Goal: Information Seeking & Learning: Learn about a topic

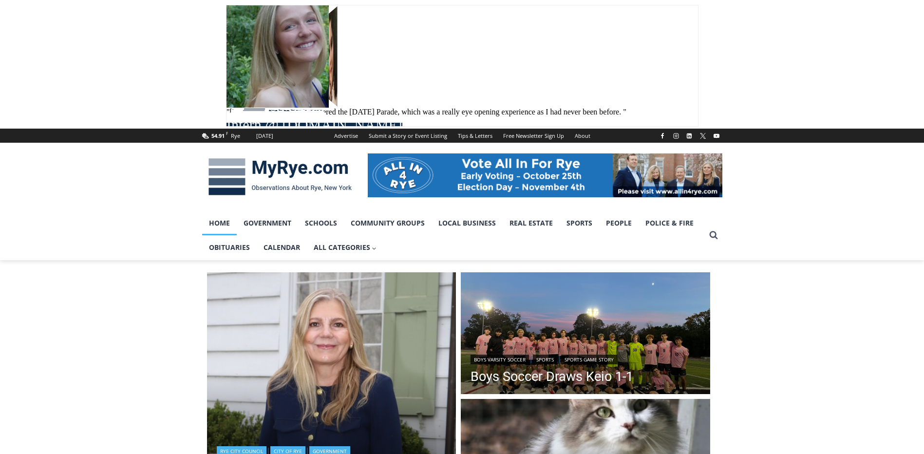
click at [279, 343] on img "Read More Q&A with City Council Candidate Maria Tufvesson Shuck" at bounding box center [331, 396] width 249 height 249
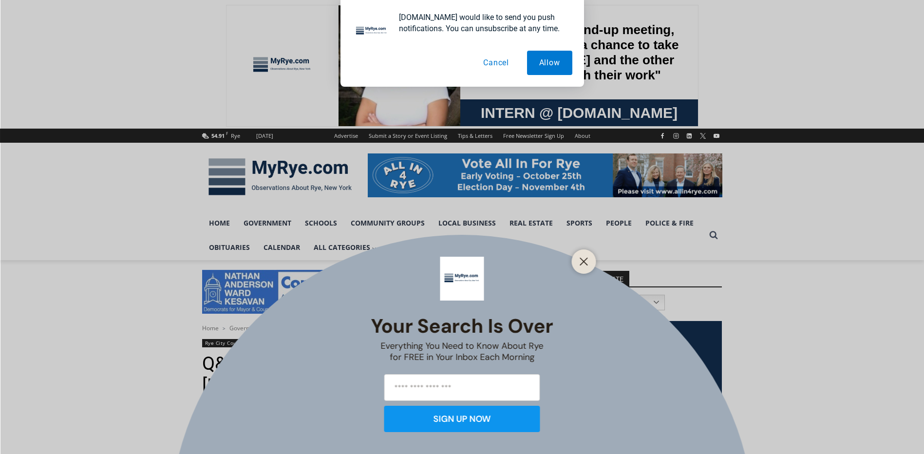
click at [588, 255] on button "Close" at bounding box center [584, 262] width 14 height 14
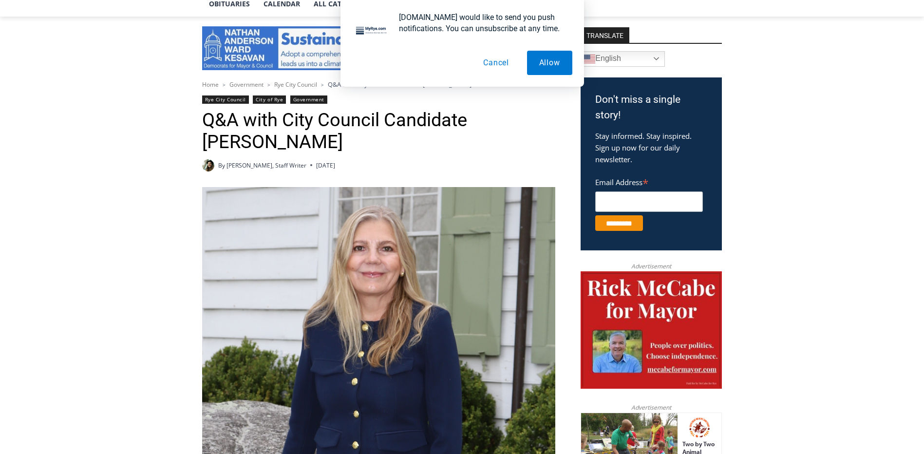
scroll to position [390, 0]
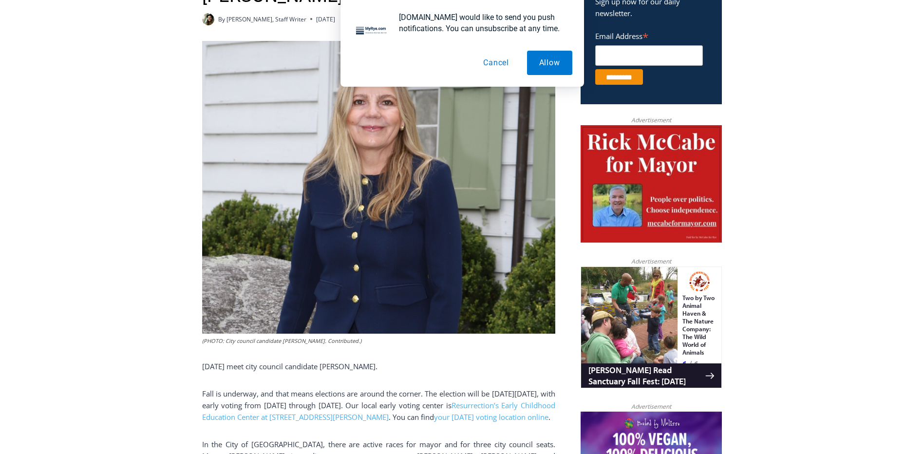
click at [491, 63] on button "Cancel" at bounding box center [496, 63] width 50 height 24
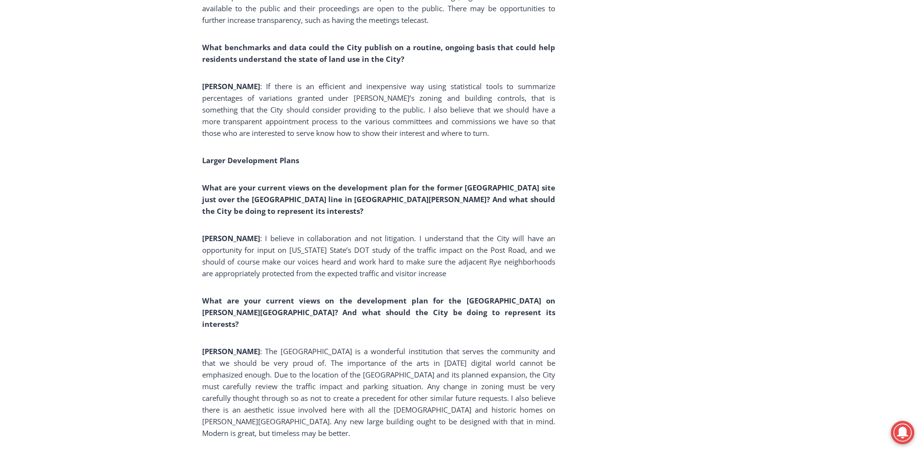
scroll to position [3166, 0]
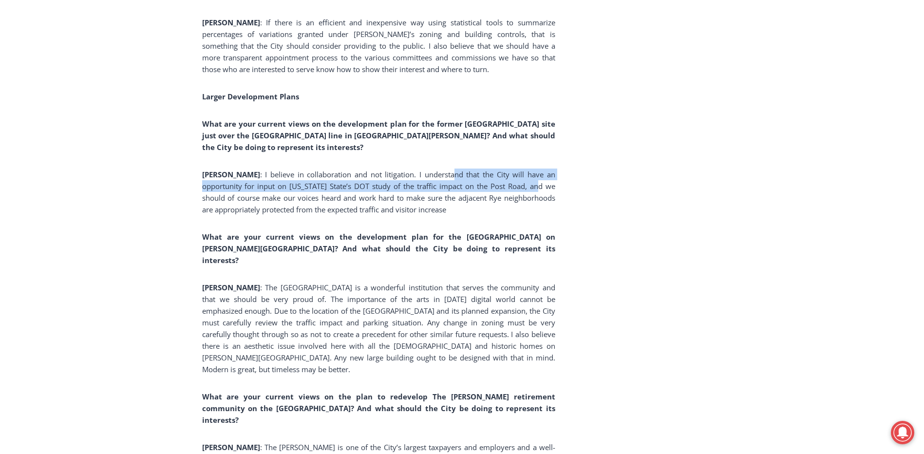
drag, startPoint x: 416, startPoint y: 190, endPoint x: 503, endPoint y: 197, distance: 86.5
click at [503, 197] on span ": I believe in collaboration and not litigation. I understand that the City wil…" at bounding box center [378, 191] width 353 height 45
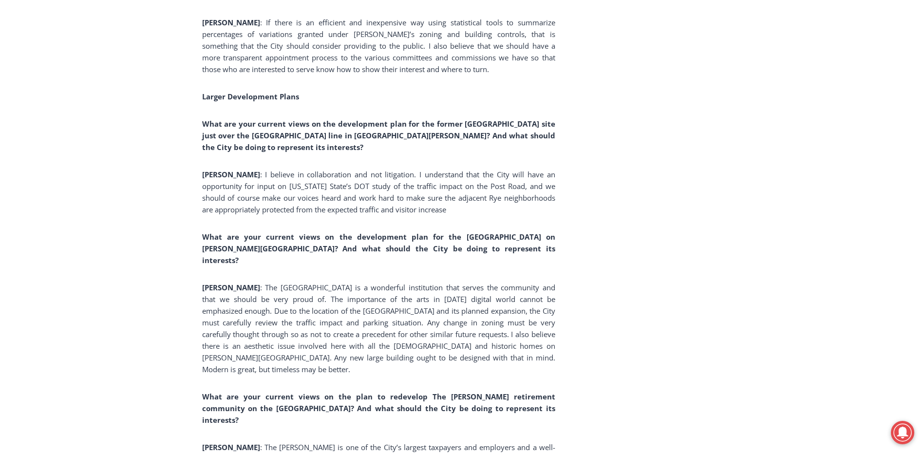
click at [268, 206] on span ": I believe in collaboration and not litigation. I understand that the City wil…" at bounding box center [378, 191] width 353 height 45
drag, startPoint x: 298, startPoint y: 197, endPoint x: 451, endPoint y: 196, distance: 153.4
click at [451, 196] on span ": I believe in collaboration and not litigation. I understand that the City wil…" at bounding box center [378, 191] width 353 height 45
drag, startPoint x: 451, startPoint y: 196, endPoint x: 567, endPoint y: 204, distance: 115.7
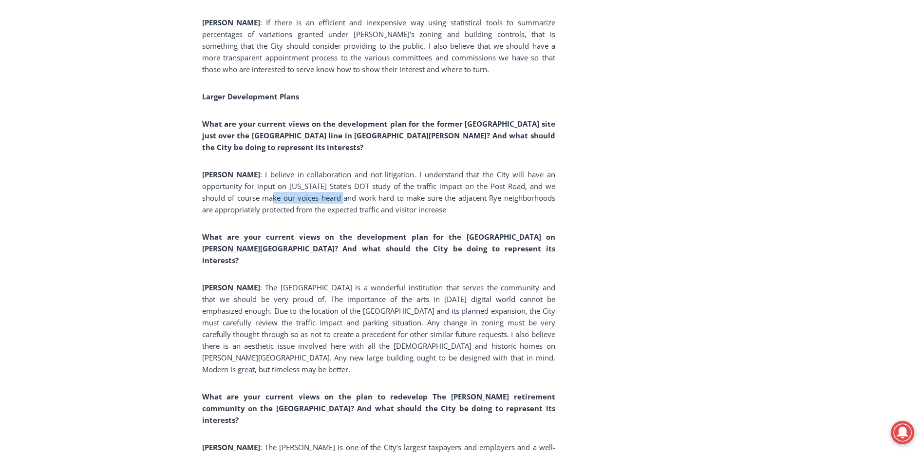
drag, startPoint x: 220, startPoint y: 208, endPoint x: 340, endPoint y: 212, distance: 120.4
click at [340, 212] on span ": I believe in collaboration and not litigation. I understand that the City wil…" at bounding box center [378, 191] width 353 height 45
drag, startPoint x: 340, startPoint y: 212, endPoint x: 506, endPoint y: 213, distance: 165.6
click at [506, 213] on span ": I believe in collaboration and not litigation. I understand that the City wil…" at bounding box center [378, 191] width 353 height 45
drag, startPoint x: 238, startPoint y: 213, endPoint x: 324, endPoint y: 212, distance: 86.2
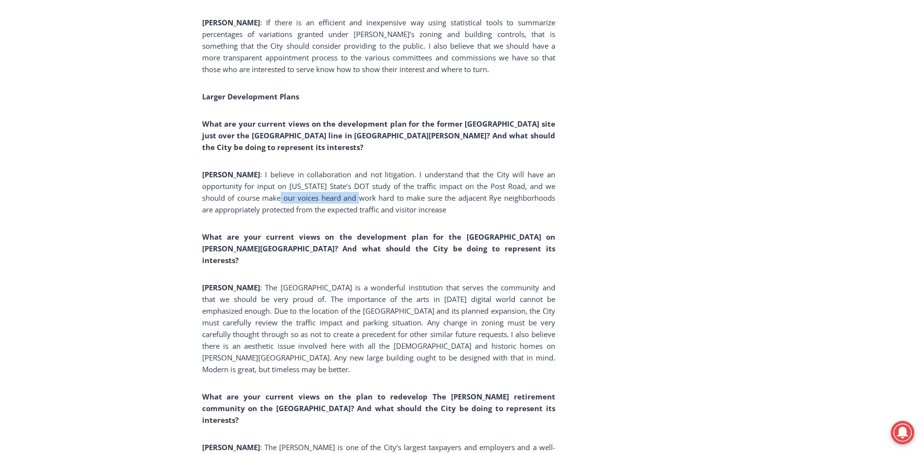
click at [324, 212] on span ": I believe in collaboration and not litigation. I understand that the City wil…" at bounding box center [378, 191] width 353 height 45
drag, startPoint x: 324, startPoint y: 212, endPoint x: 482, endPoint y: 208, distance: 157.8
click at [482, 208] on span ": I believe in collaboration and not litigation. I understand that the City wil…" at bounding box center [378, 191] width 353 height 45
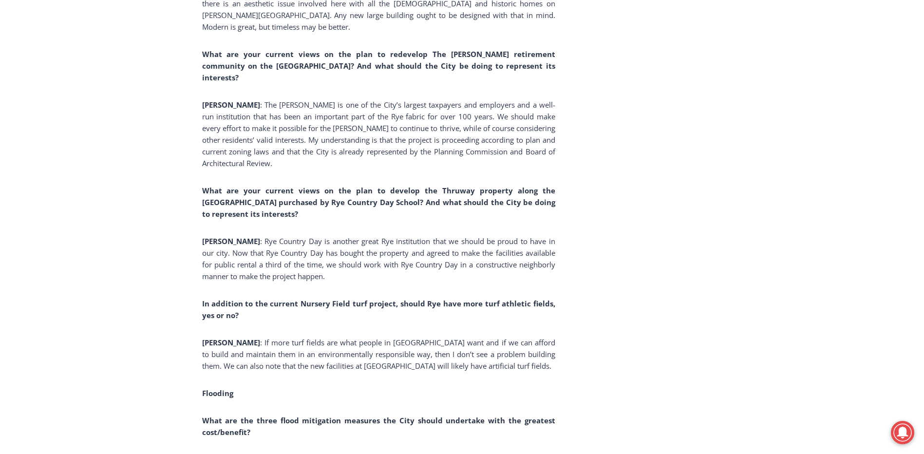
scroll to position [3653, 0]
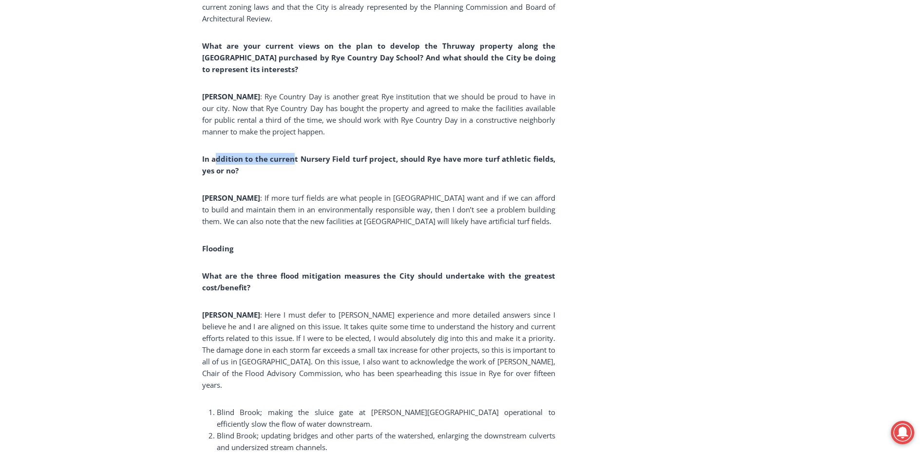
drag, startPoint x: 217, startPoint y: 127, endPoint x: 293, endPoint y: 127, distance: 76.5
click at [293, 154] on b "In addition to the current Nursery Field turf project, should Rye have more tur…" at bounding box center [378, 164] width 353 height 21
drag, startPoint x: 256, startPoint y: 167, endPoint x: 335, endPoint y: 165, distance: 78.4
click at [335, 193] on span ": If more turf fields are what people in Rye want and if we can afford to build…" at bounding box center [378, 209] width 353 height 33
drag, startPoint x: 335, startPoint y: 165, endPoint x: 485, endPoint y: 169, distance: 150.5
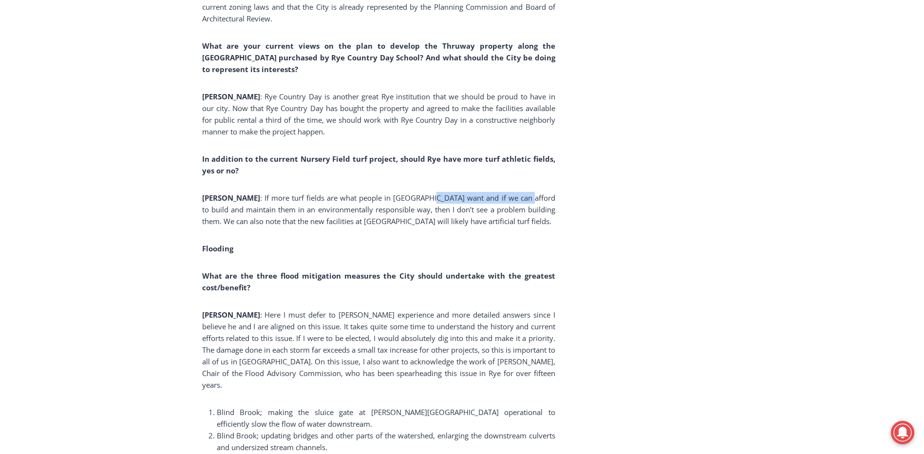
click at [485, 192] on p "Shuck : If more turf fields are what people in Rye want and if we can afford to…" at bounding box center [378, 209] width 353 height 35
drag, startPoint x: 225, startPoint y: 174, endPoint x: 292, endPoint y: 173, distance: 66.7
click at [292, 193] on span ": If more turf fields are what people in Rye want and if we can afford to build…" at bounding box center [378, 209] width 353 height 33
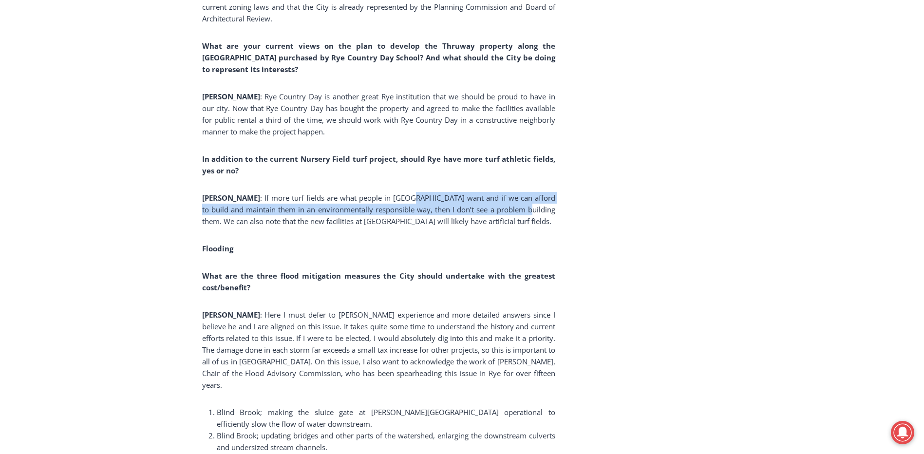
drag, startPoint x: 292, startPoint y: 173, endPoint x: 480, endPoint y: 173, distance: 188.0
click at [480, 192] on p "Shuck : If more turf fields are what people in Rye want and if we can afford to…" at bounding box center [378, 209] width 353 height 35
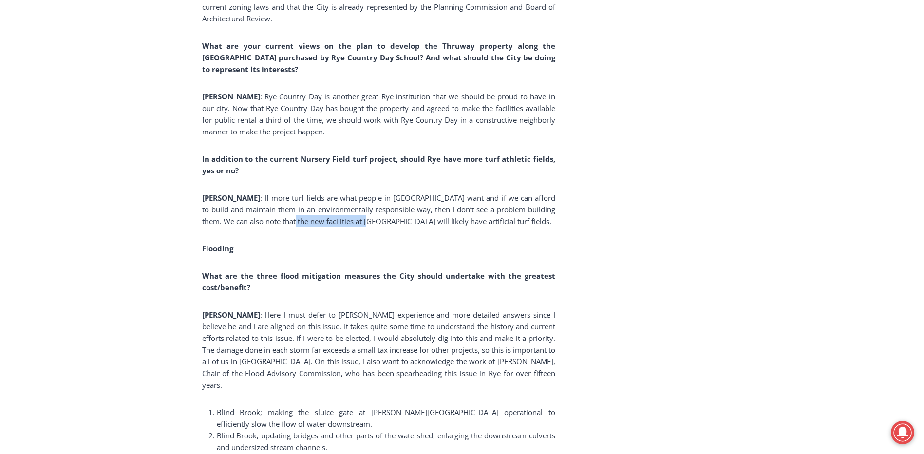
drag, startPoint x: 246, startPoint y: 184, endPoint x: 348, endPoint y: 184, distance: 101.8
click at [348, 193] on span ": If more turf fields are what people in Rye want and if we can afford to build…" at bounding box center [378, 209] width 353 height 33
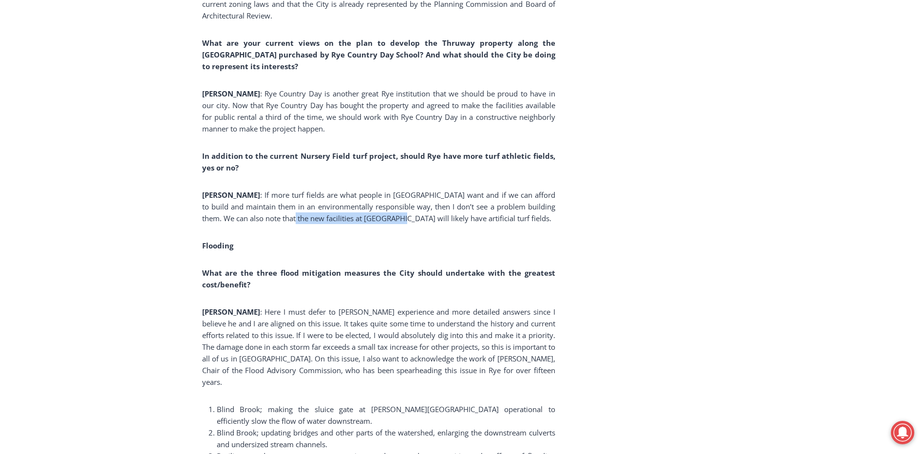
scroll to position [3750, 0]
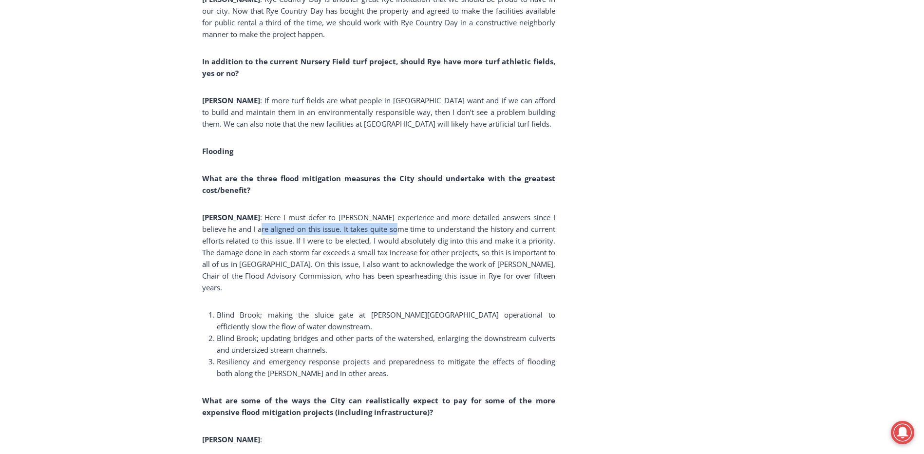
drag, startPoint x: 218, startPoint y: 195, endPoint x: 358, endPoint y: 198, distance: 140.3
click at [358, 212] on span ": Here I must defer to Bill Henderson’s experience and more detailed answers si…" at bounding box center [378, 252] width 353 height 80
drag, startPoint x: 358, startPoint y: 198, endPoint x: 525, endPoint y: 195, distance: 167.6
click at [525, 212] on span ": Here I must defer to Bill Henderson’s experience and more detailed answers si…" at bounding box center [378, 252] width 353 height 80
drag, startPoint x: 232, startPoint y: 207, endPoint x: 311, endPoint y: 204, distance: 79.5
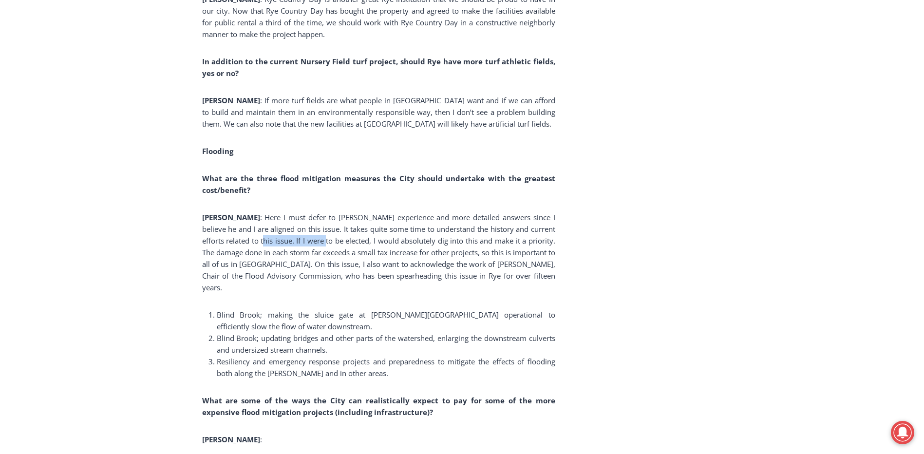
click at [311, 212] on span ": Here I must defer to Bill Henderson’s experience and more detailed answers si…" at bounding box center [378, 252] width 353 height 80
drag, startPoint x: 311, startPoint y: 204, endPoint x: 511, endPoint y: 207, distance: 200.2
click at [511, 212] on span ": Here I must defer to Bill Henderson’s experience and more detailed answers si…" at bounding box center [378, 252] width 353 height 80
drag, startPoint x: 206, startPoint y: 216, endPoint x: 277, endPoint y: 220, distance: 70.8
click at [277, 220] on span ": Here I must defer to Bill Henderson’s experience and more detailed answers si…" at bounding box center [378, 252] width 353 height 80
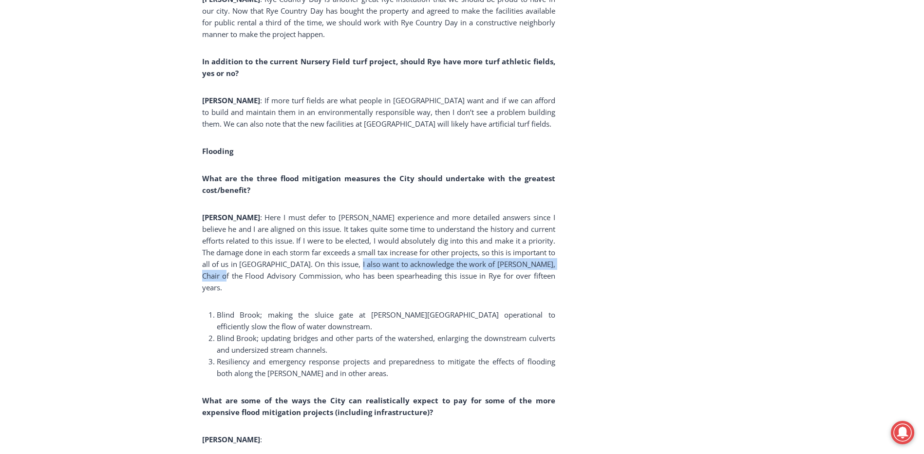
drag, startPoint x: 277, startPoint y: 220, endPoint x: 567, endPoint y: 233, distance: 290.6
click at [567, 233] on div "Home > Government > Rye City Council > Q&A with City Council Candidate Maria Tu…" at bounding box center [462, 403] width 520 height 7766
click at [275, 217] on span ": Here I must defer to Bill Henderson’s experience and more detailed answers si…" at bounding box center [378, 252] width 353 height 80
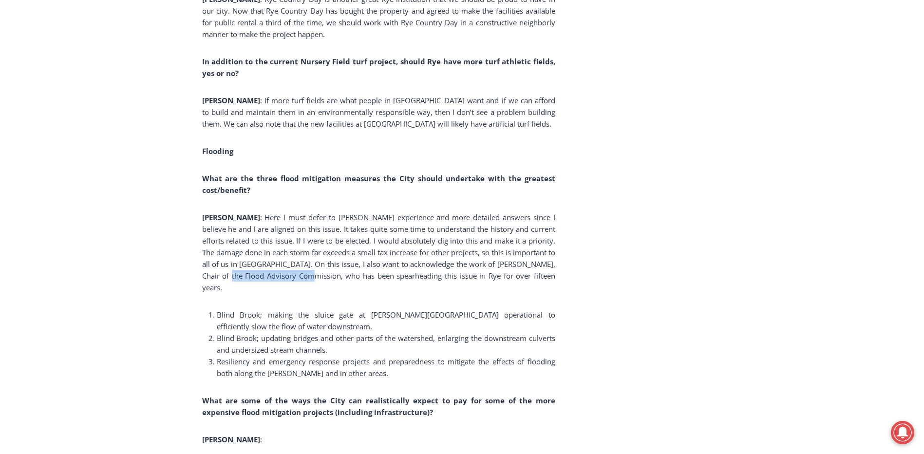
drag, startPoint x: 219, startPoint y: 241, endPoint x: 299, endPoint y: 241, distance: 79.4
click at [299, 241] on span ": Here I must defer to Bill Henderson’s experience and more detailed answers si…" at bounding box center [378, 252] width 353 height 80
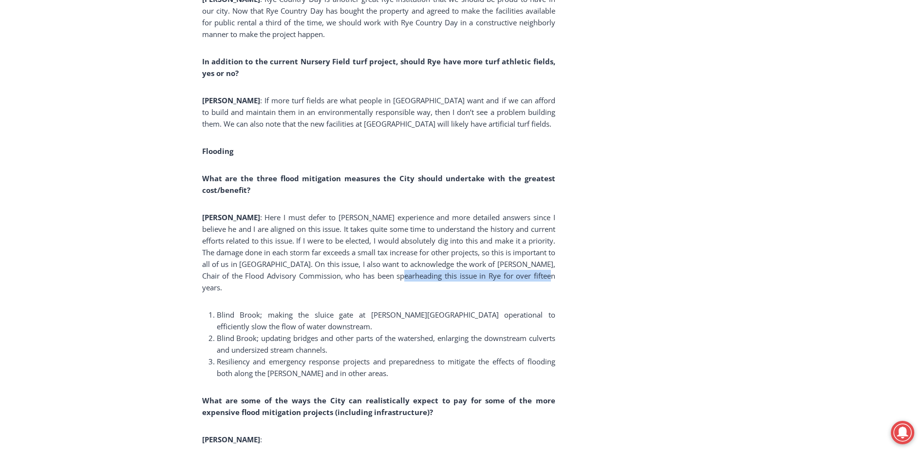
drag, startPoint x: 299, startPoint y: 241, endPoint x: 544, endPoint y: 244, distance: 245.0
click at [544, 244] on span ": Here I must defer to Bill Henderson’s experience and more detailed answers si…" at bounding box center [378, 252] width 353 height 80
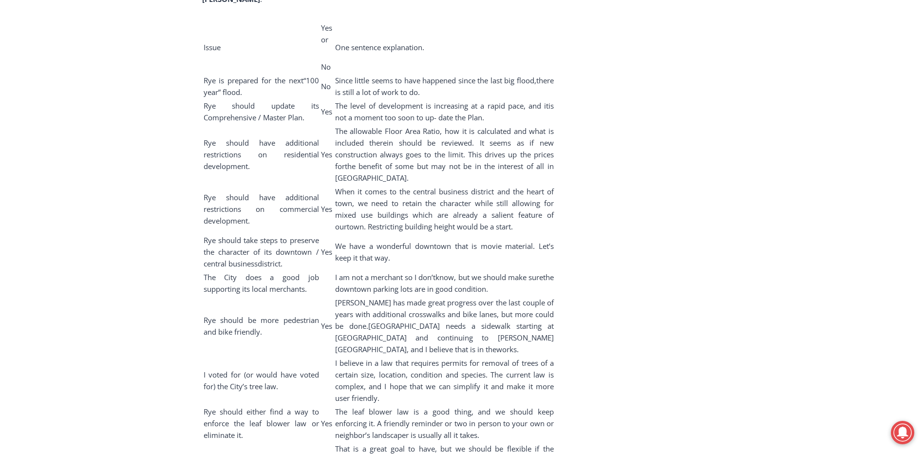
scroll to position [5357, 0]
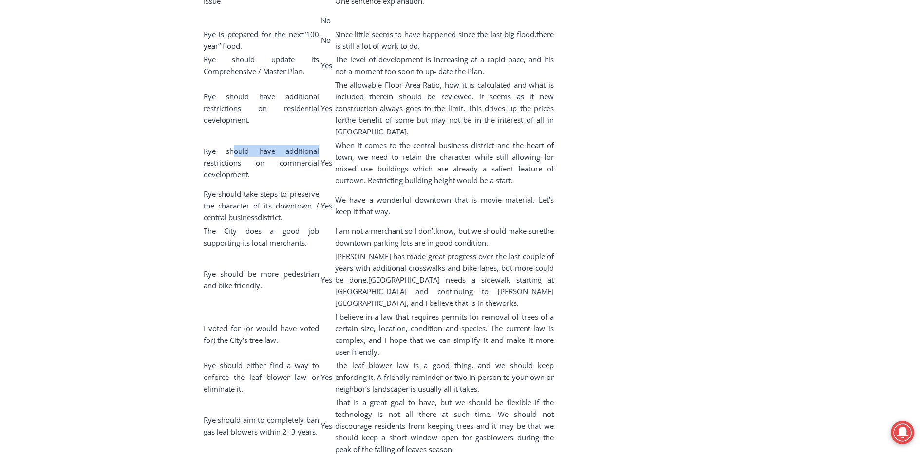
drag, startPoint x: 225, startPoint y: 82, endPoint x: 307, endPoint y: 80, distance: 81.3
click at [307, 139] on tr "Rye should have additional restrictions on commercial development. Yes When it …" at bounding box center [378, 163] width 351 height 48
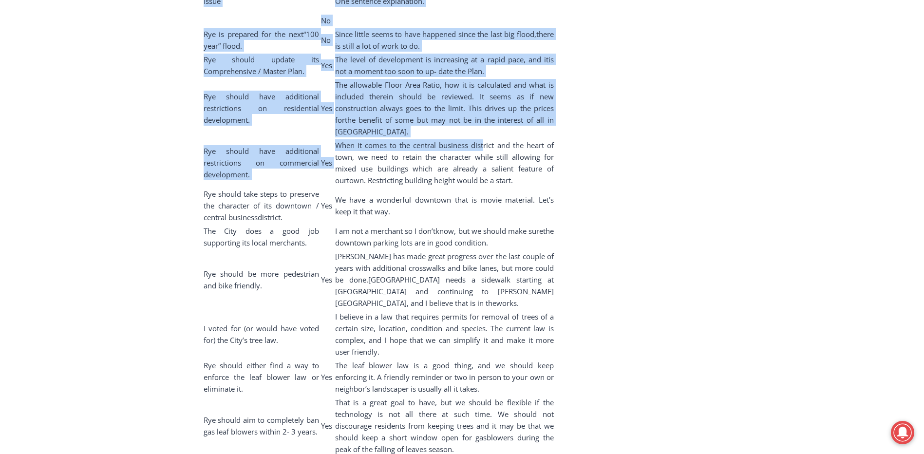
drag, startPoint x: 307, startPoint y: 80, endPoint x: 562, endPoint y: 89, distance: 255.3
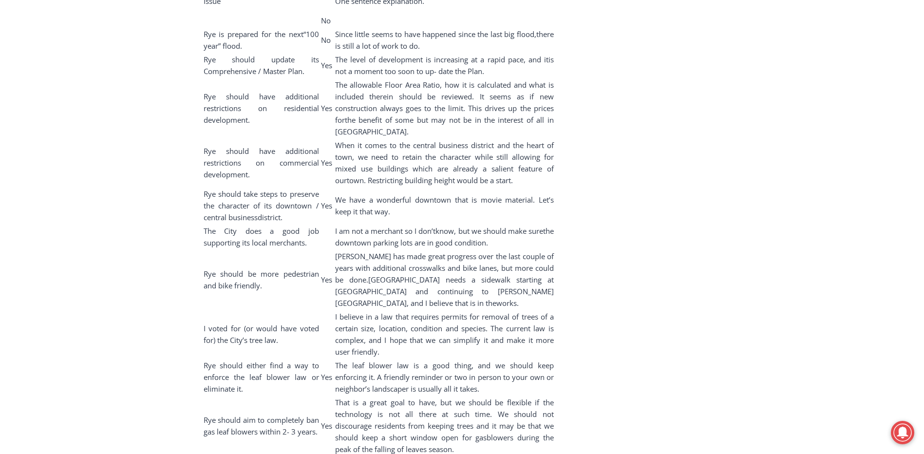
drag, startPoint x: 562, startPoint y: 89, endPoint x: 403, endPoint y: 74, distance: 159.5
click at [403, 140] on span "When it comes to the central business district and the heart of town, we need t…" at bounding box center [444, 162] width 219 height 45
drag, startPoint x: 403, startPoint y: 74, endPoint x: 461, endPoint y: 92, distance: 60.4
click at [461, 139] on td "When it comes to the central business district and the heart of town, we need t…" at bounding box center [445, 163] width 220 height 48
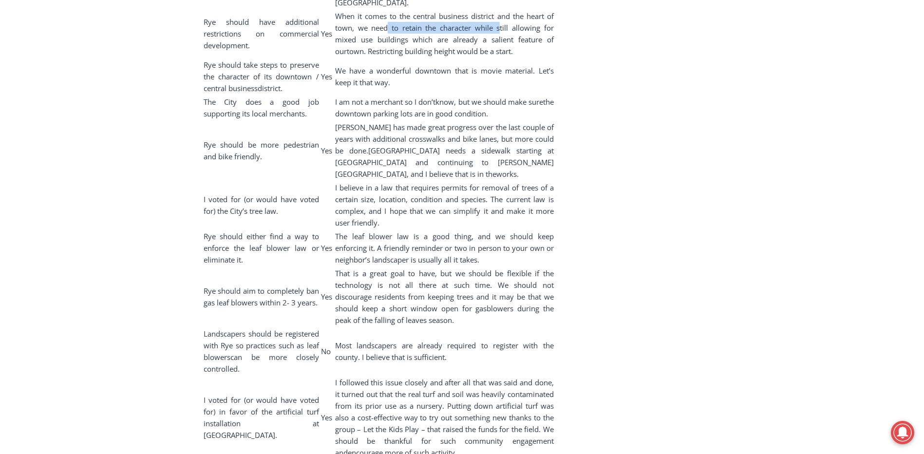
scroll to position [5503, 0]
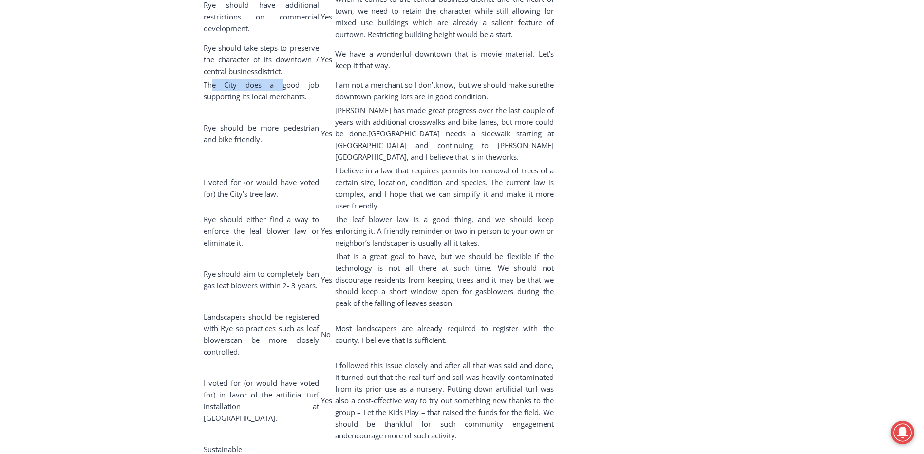
drag, startPoint x: 212, startPoint y: 27, endPoint x: 319, endPoint y: 36, distance: 107.0
click at [317, 36] on table "Issue Yes or No One sentence explanation. Rye is prepared for the next “100 yea…" at bounding box center [378, 283] width 353 height 911
copy tr "e City does a good job supporting its local merchants."
drag, startPoint x: 348, startPoint y: 35, endPoint x: 417, endPoint y: 35, distance: 69.6
click at [417, 80] on span "I am not a merchant so I don’t" at bounding box center [385, 85] width 101 height 10
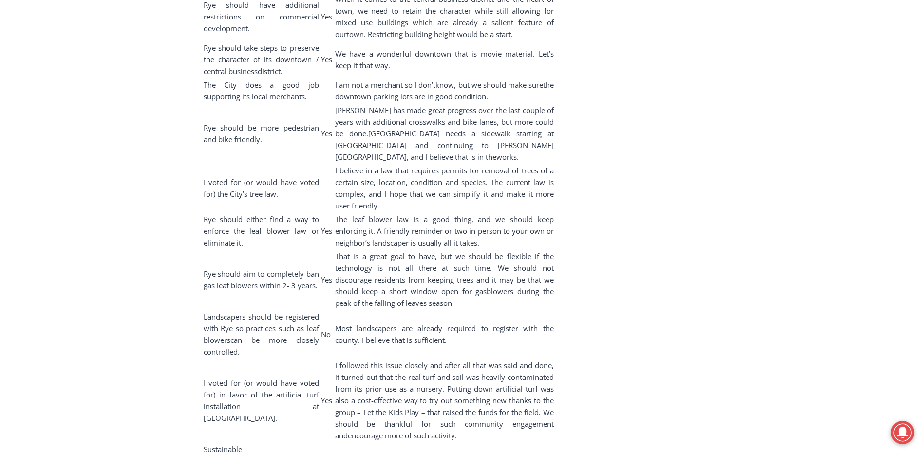
drag, startPoint x: 417, startPoint y: 35, endPoint x: 553, endPoint y: 32, distance: 135.9
click at [552, 80] on span "the downtown parking lots are in good condition." at bounding box center [444, 90] width 219 height 21
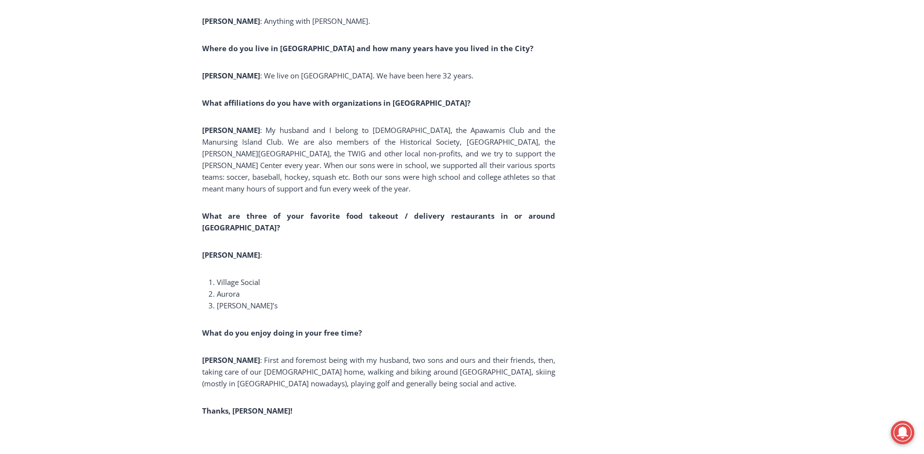
scroll to position [6672, 0]
